Goal: Communication & Community: Answer question/provide support

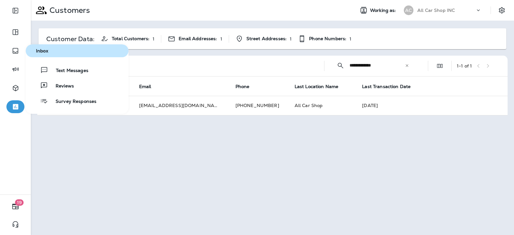
click at [77, 77] on div "Text Messages Reviews Survey Responses" at bounding box center [77, 86] width 103 height 44
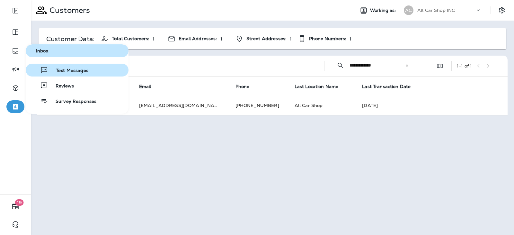
click at [51, 68] on div "Text Messages" at bounding box center [58, 70] width 60 height 8
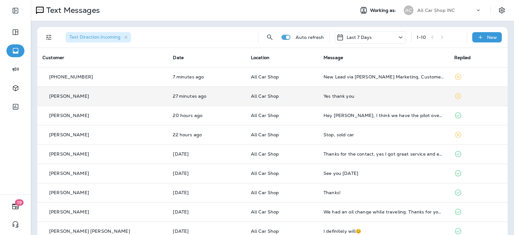
click at [279, 99] on td "All Car Shop" at bounding box center [282, 95] width 73 height 19
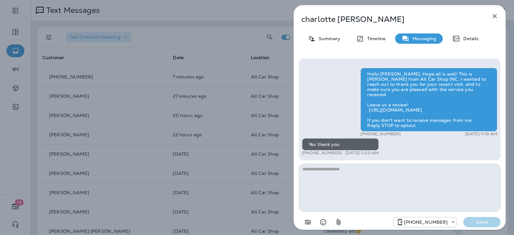
click at [326, 171] on textarea at bounding box center [400, 188] width 202 height 48
click at [336, 174] on textarea at bounding box center [400, 188] width 202 height 48
type textarea "**********"
click at [477, 226] on button "Send" at bounding box center [482, 222] width 37 height 10
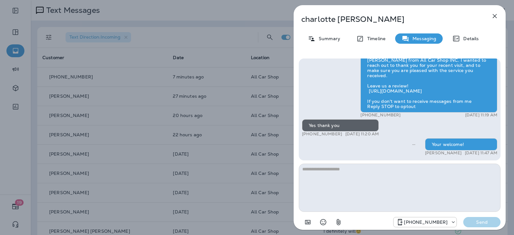
click at [494, 14] on icon "button" at bounding box center [495, 16] width 8 height 8
